Goal: Information Seeking & Learning: Check status

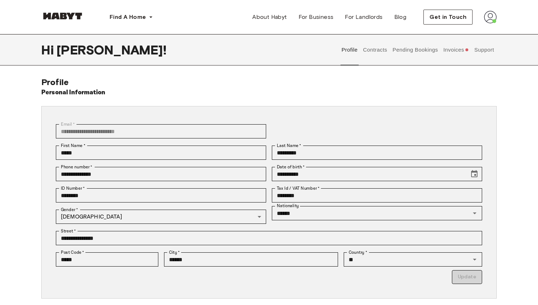
click at [452, 53] on button "Invoices" at bounding box center [455, 49] width 27 height 31
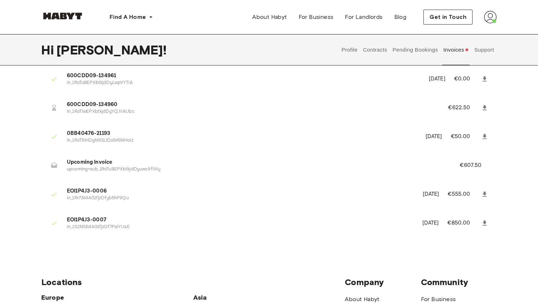
scroll to position [225, 0]
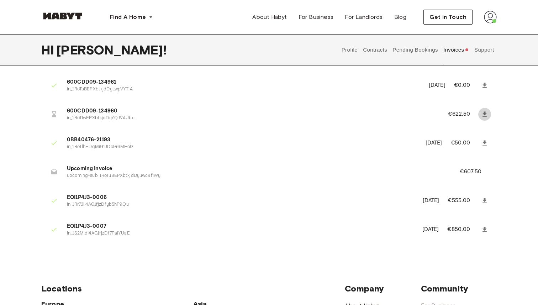
click at [483, 113] on icon at bounding box center [484, 114] width 4 height 5
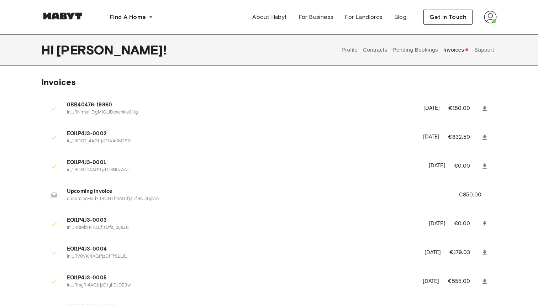
click at [371, 46] on button "Contracts" at bounding box center [375, 49] width 26 height 31
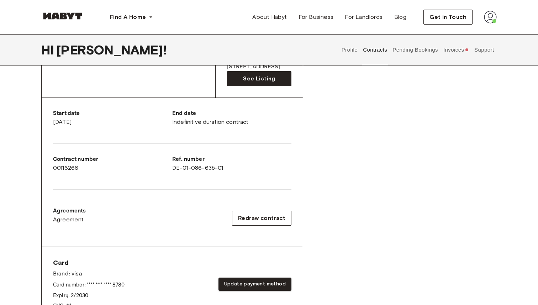
scroll to position [470, 0]
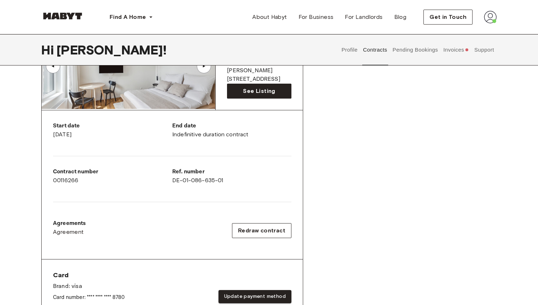
drag, startPoint x: 83, startPoint y: 135, endPoint x: 121, endPoint y: 134, distance: 37.4
click at [121, 134] on div "Start date September 16th, 2025" at bounding box center [112, 130] width 119 height 17
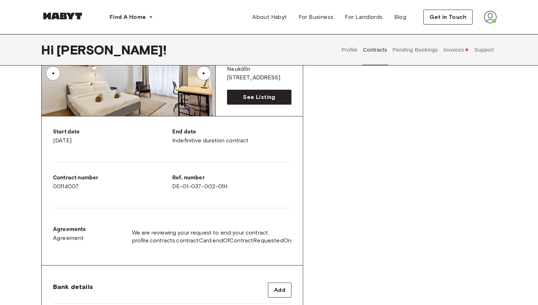
scroll to position [0, 0]
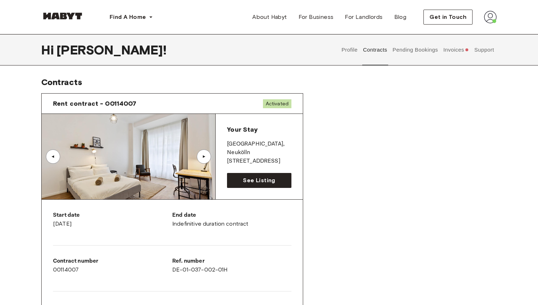
click at [420, 44] on button "Pending Bookings" at bounding box center [415, 49] width 47 height 31
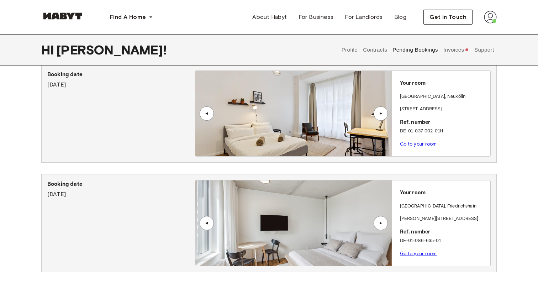
scroll to position [28, 0]
click at [470, 55] on div "Profile Contracts Pending Bookings Invoices Support" at bounding box center [418, 49] width 158 height 31
click at [485, 53] on button "Support" at bounding box center [484, 49] width 22 height 31
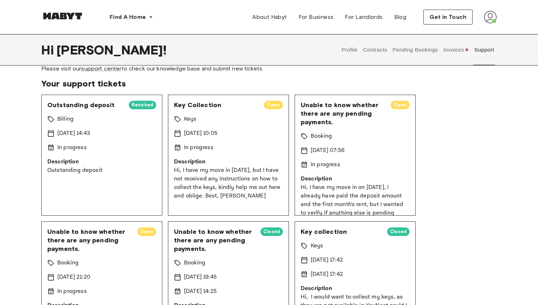
click at [214, 173] on p "Hi, I have my move in [DATE], but I have not received any instructions on how t…" at bounding box center [228, 183] width 109 height 34
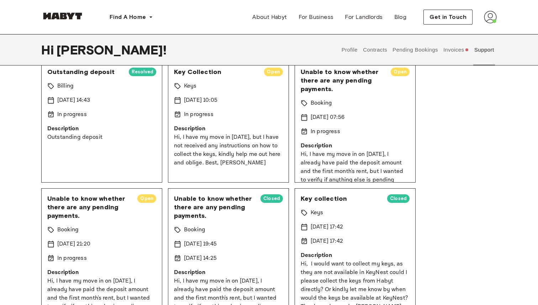
scroll to position [49, 0]
